Goal: Task Accomplishment & Management: Use online tool/utility

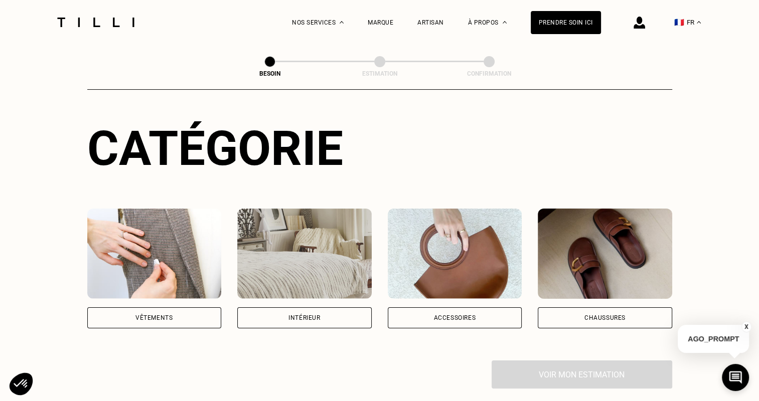
scroll to position [150, 0]
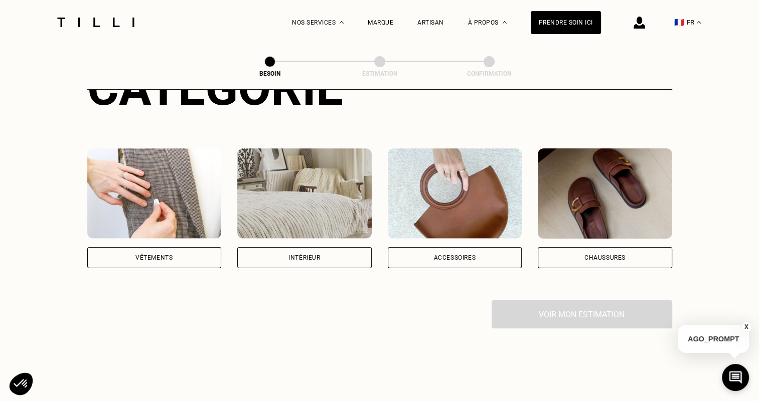
click at [141, 255] on div "Vêtements" at bounding box center [153, 258] width 37 height 6
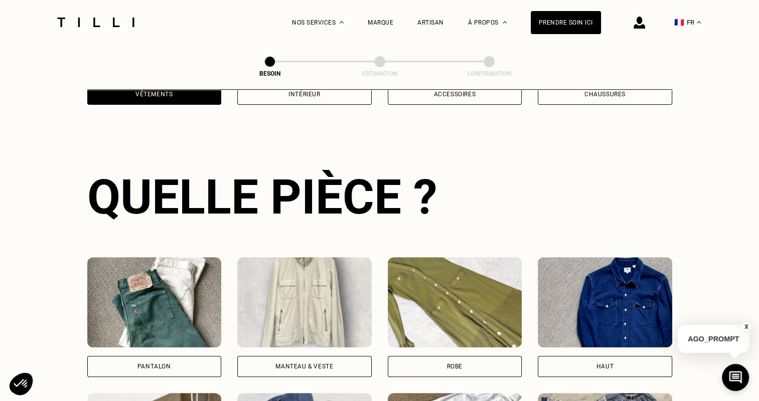
scroll to position [482, 0]
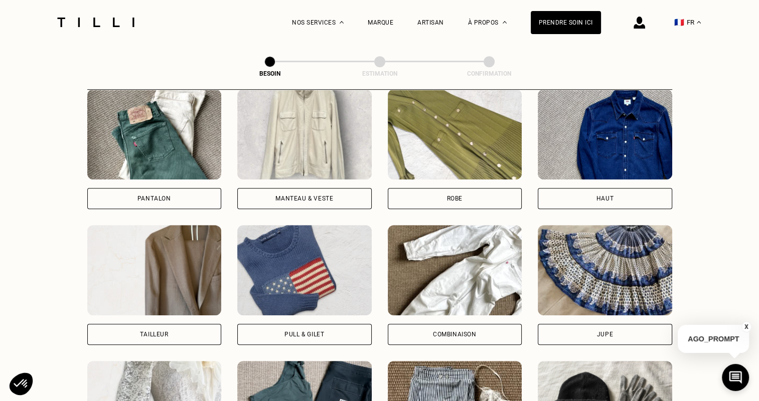
click at [143, 192] on div "Pantalon" at bounding box center [154, 198] width 134 height 21
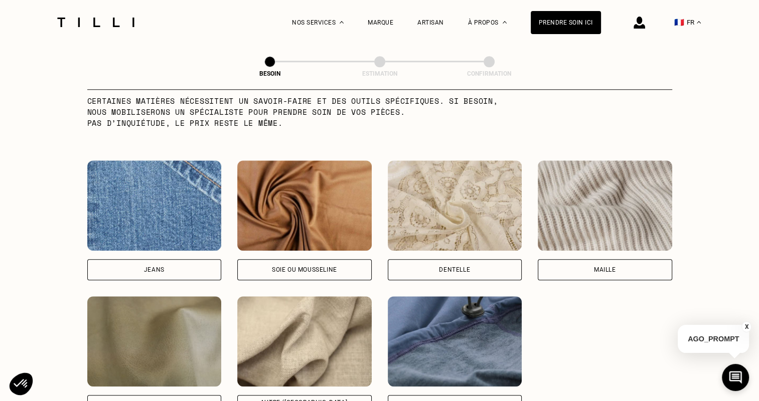
scroll to position [1022, 0]
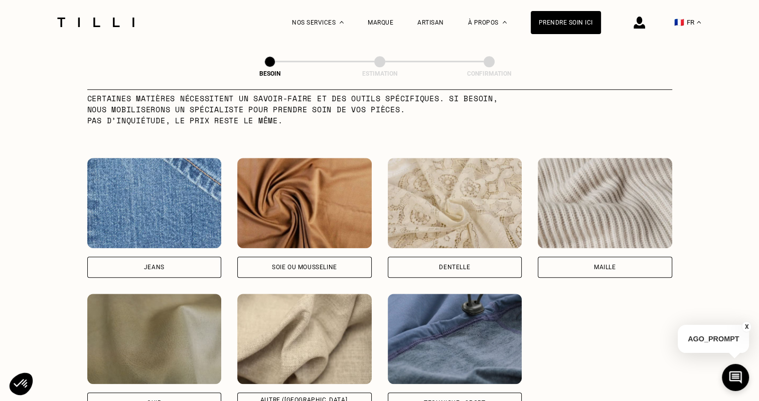
click at [156, 257] on div "Jeans" at bounding box center [154, 267] width 134 height 21
select select "FR"
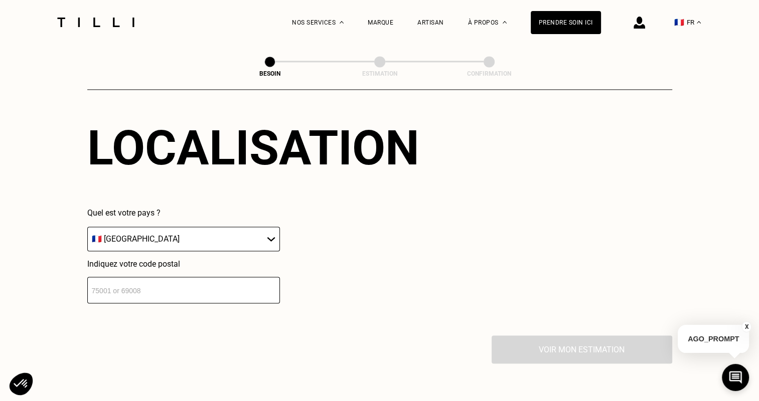
scroll to position [1447, 0]
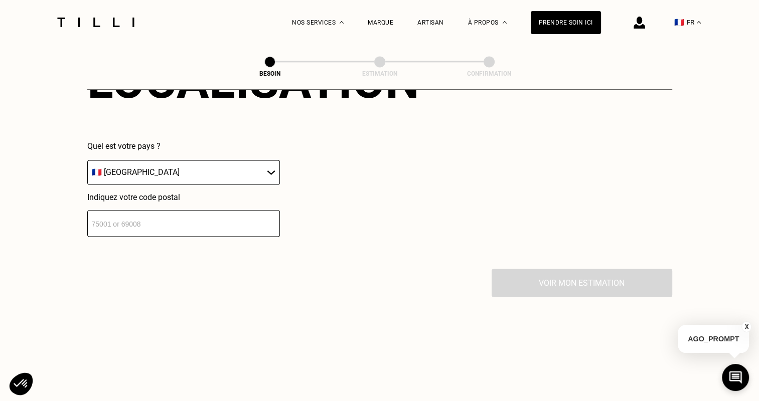
click at [175, 223] on input "number" at bounding box center [183, 223] width 193 height 27
type input "33800"
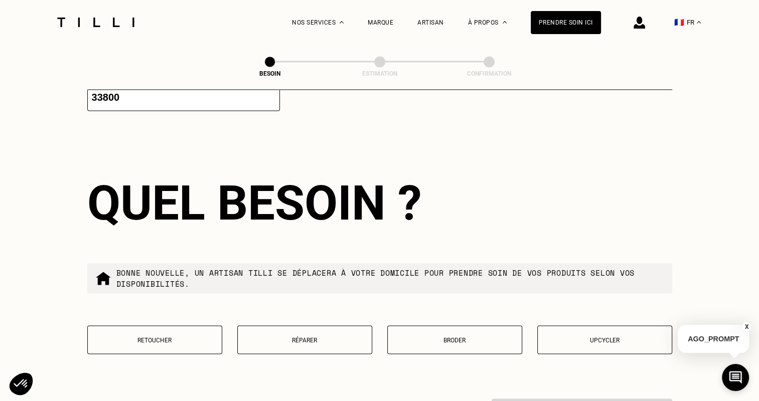
scroll to position [1693, 0]
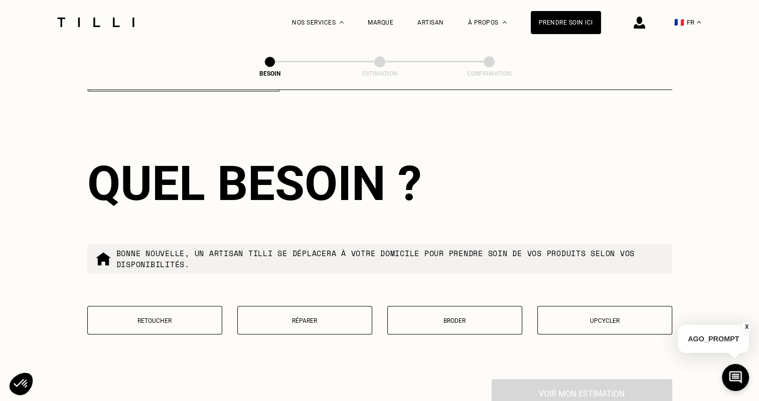
click at [158, 317] on p "Retoucher" at bounding box center [155, 320] width 124 height 7
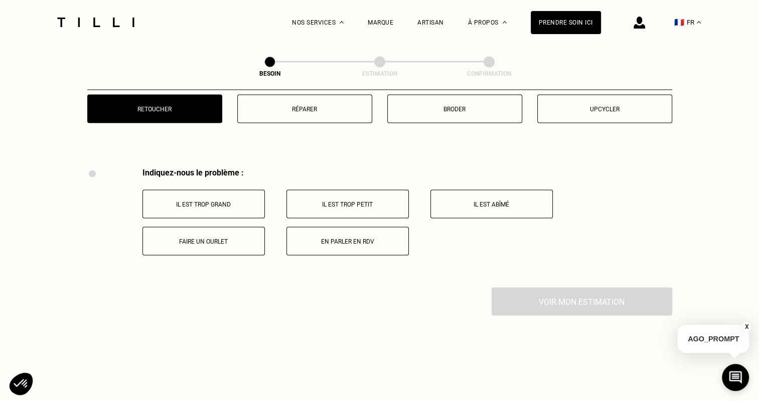
scroll to position [1804, 0]
click at [194, 238] on p "Faire un ourlet" at bounding box center [203, 241] width 111 height 7
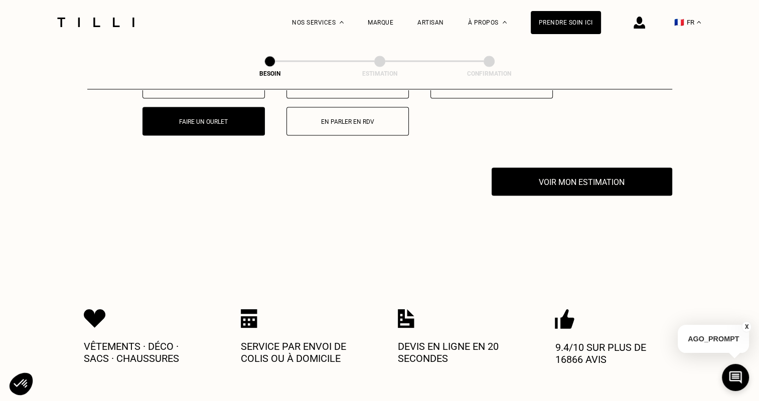
scroll to position [1823, 0]
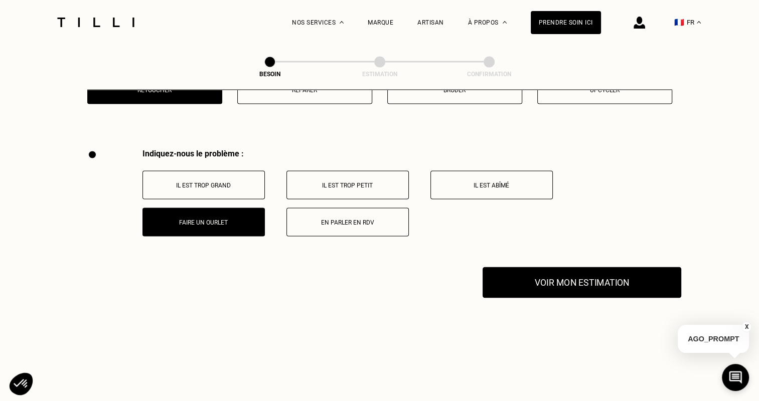
click at [558, 282] on button "Voir mon estimation" at bounding box center [581, 282] width 199 height 31
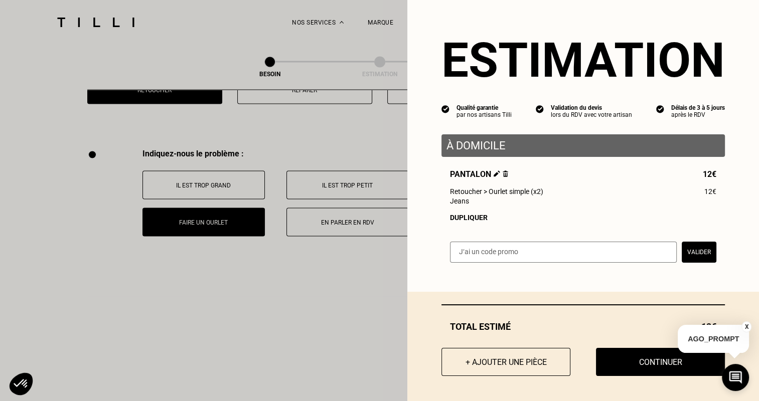
scroll to position [351, 0]
